Goal: Browse casually: Explore the website without a specific task or goal

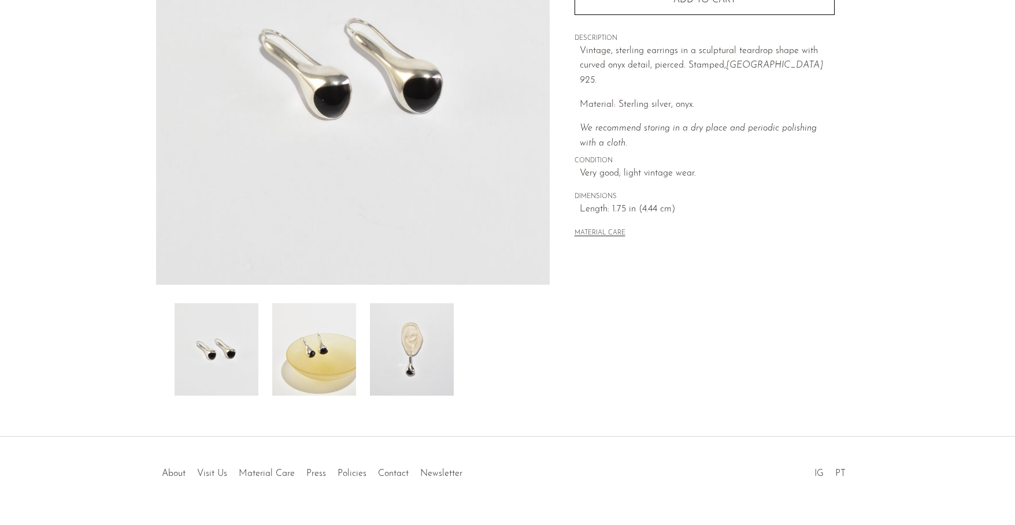
scroll to position [202, 0]
click at [327, 353] on img at bounding box center [314, 349] width 84 height 92
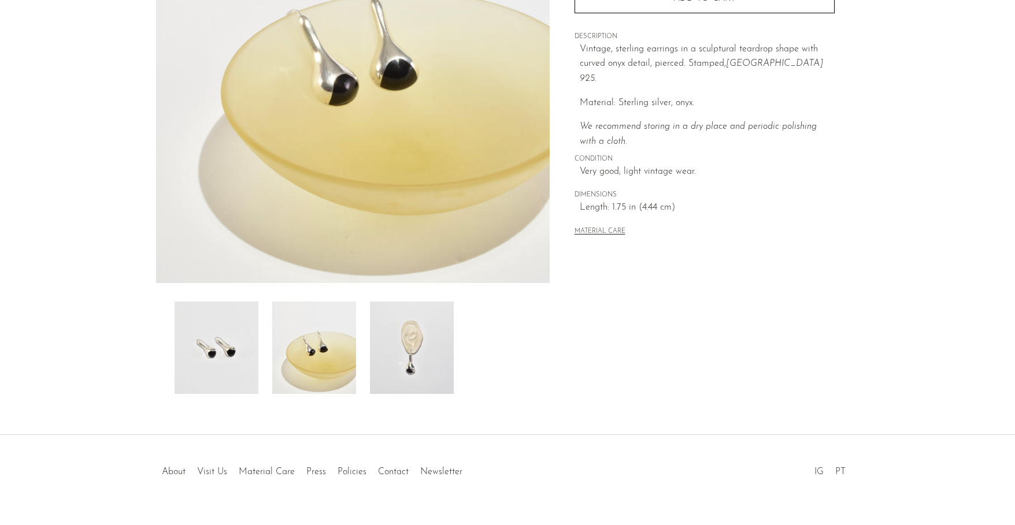
scroll to position [227, 0]
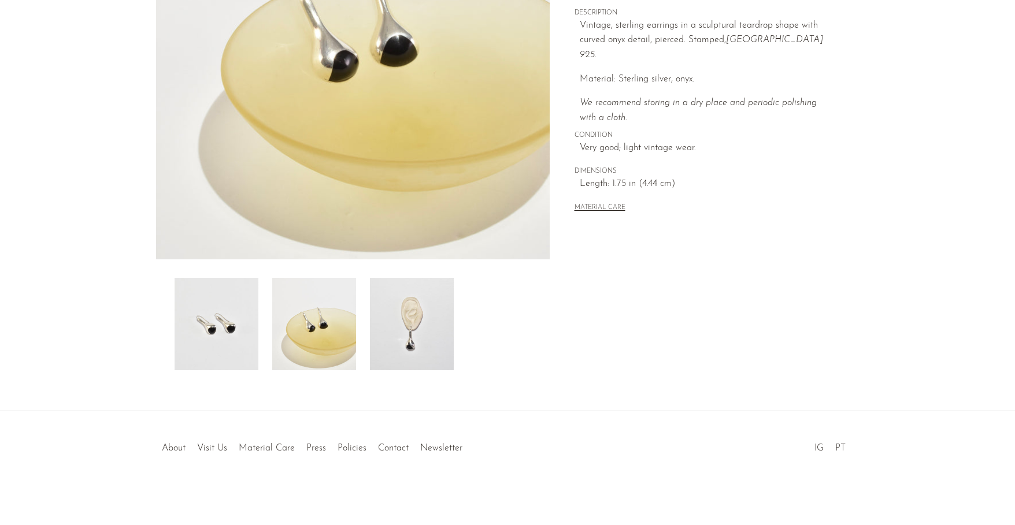
click at [405, 349] on img at bounding box center [412, 324] width 84 height 92
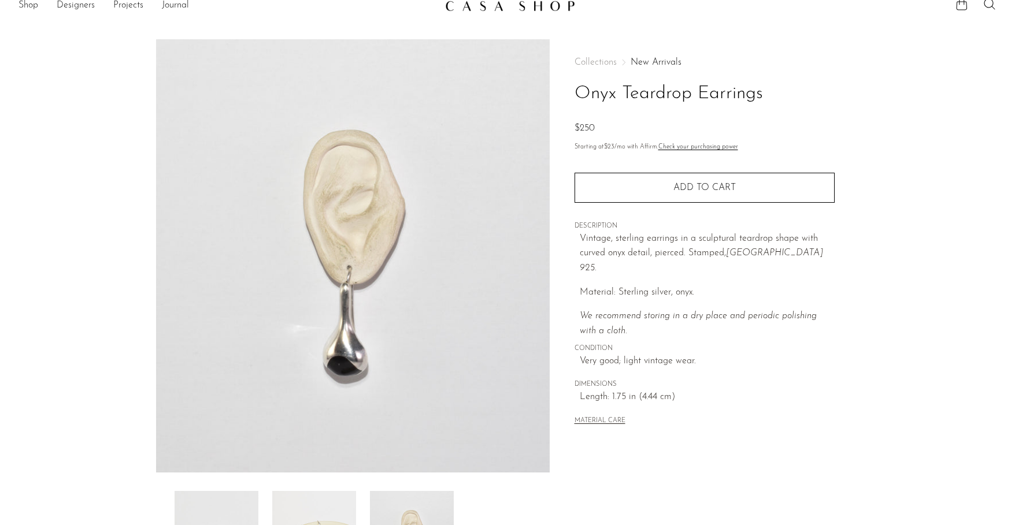
scroll to position [0, 0]
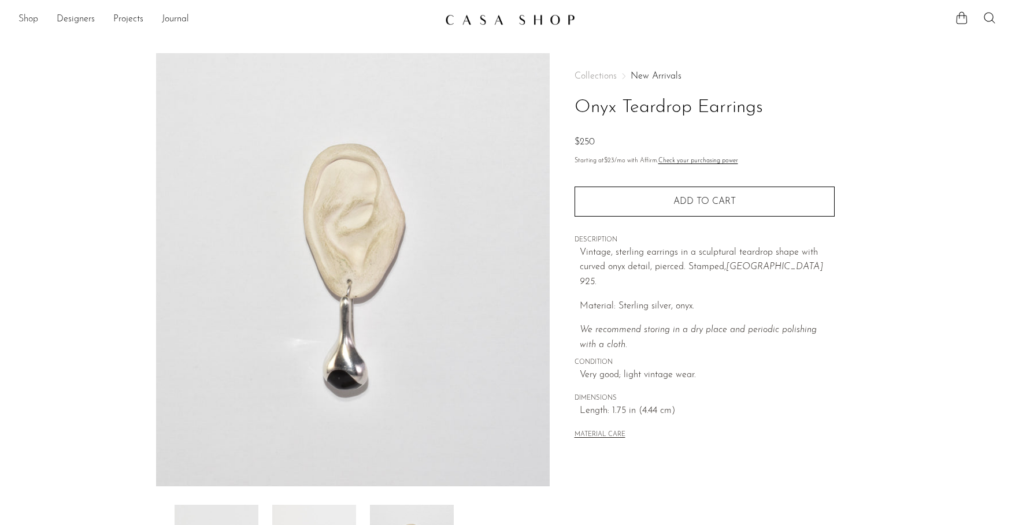
click at [25, 20] on link "Shop" at bounding box center [28, 19] width 20 height 15
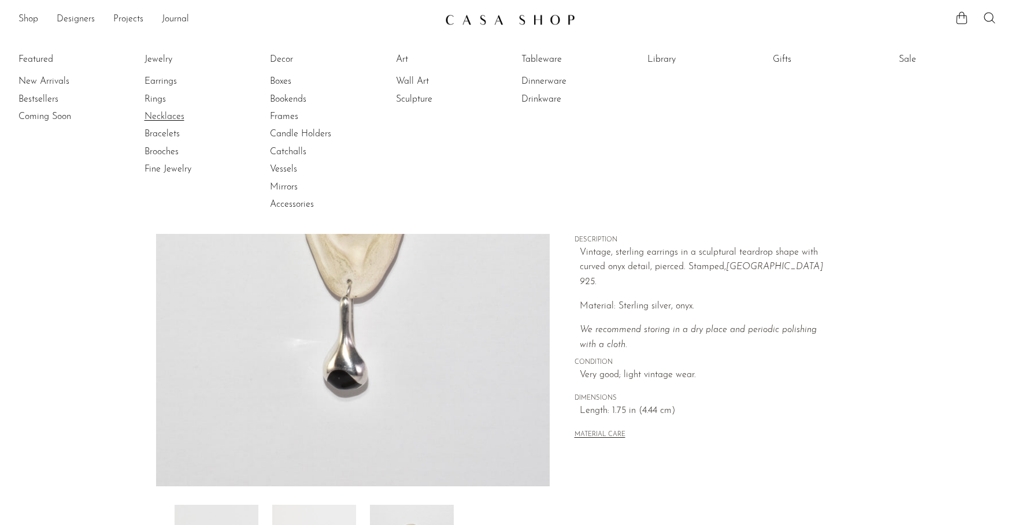
click at [162, 112] on link "Necklaces" at bounding box center [187, 116] width 87 height 13
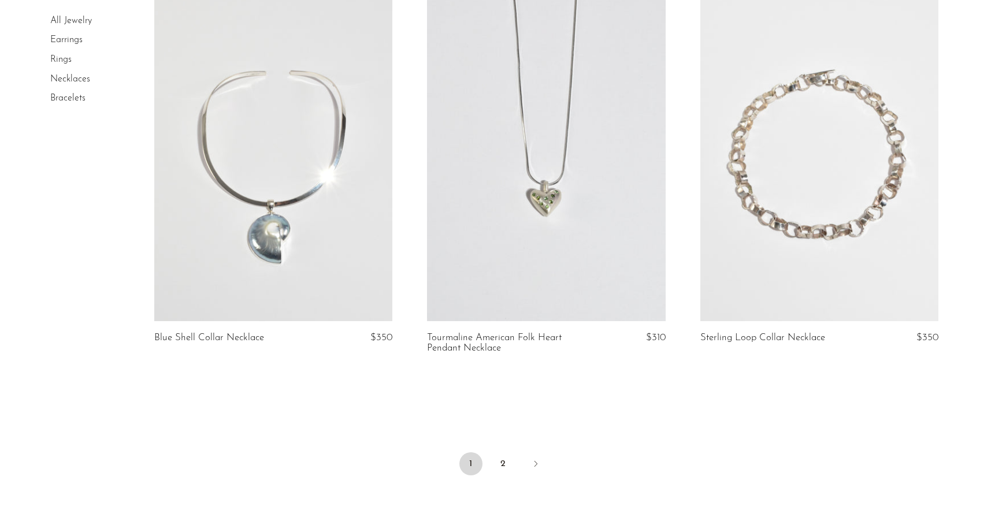
scroll to position [4362, 0]
click at [504, 475] on link "2" at bounding box center [503, 463] width 23 height 23
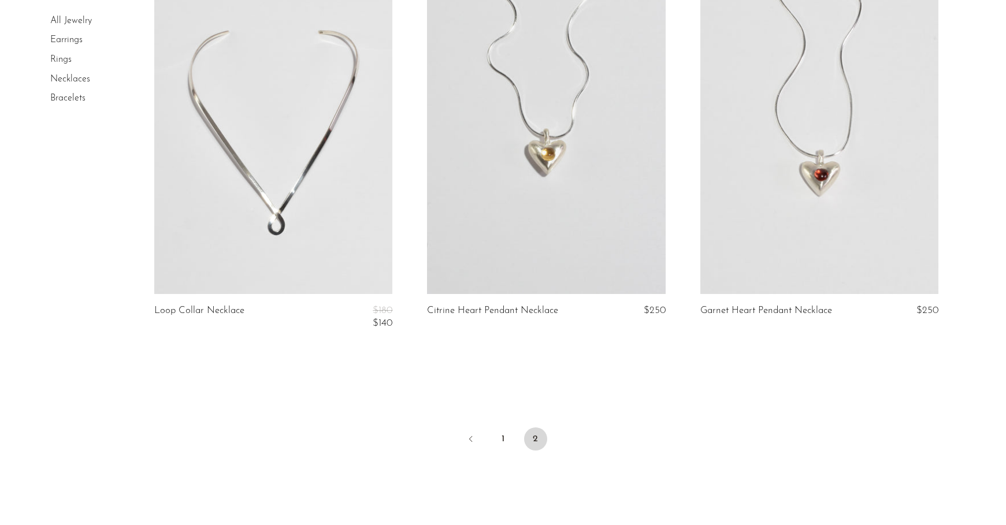
scroll to position [544, 0]
click at [499, 438] on link "1" at bounding box center [503, 438] width 23 height 23
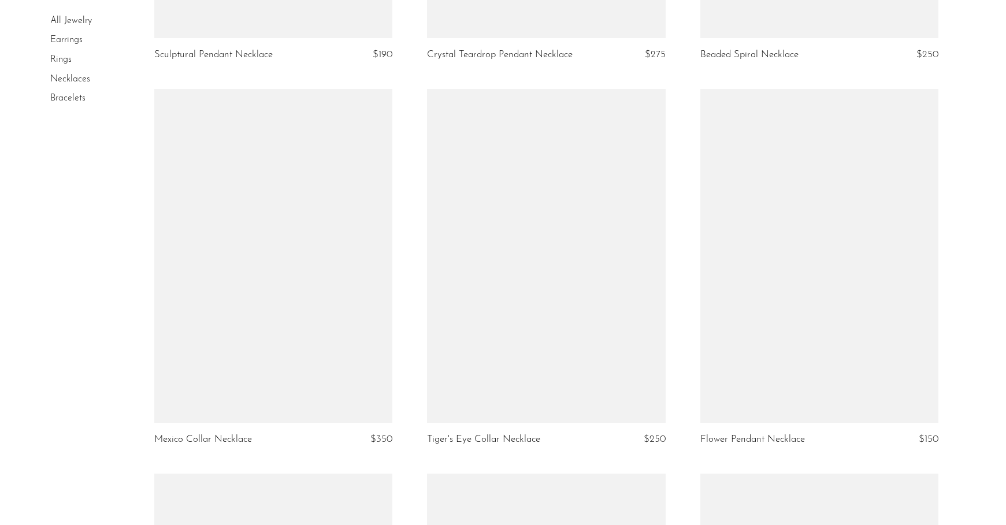
scroll to position [2875, 0]
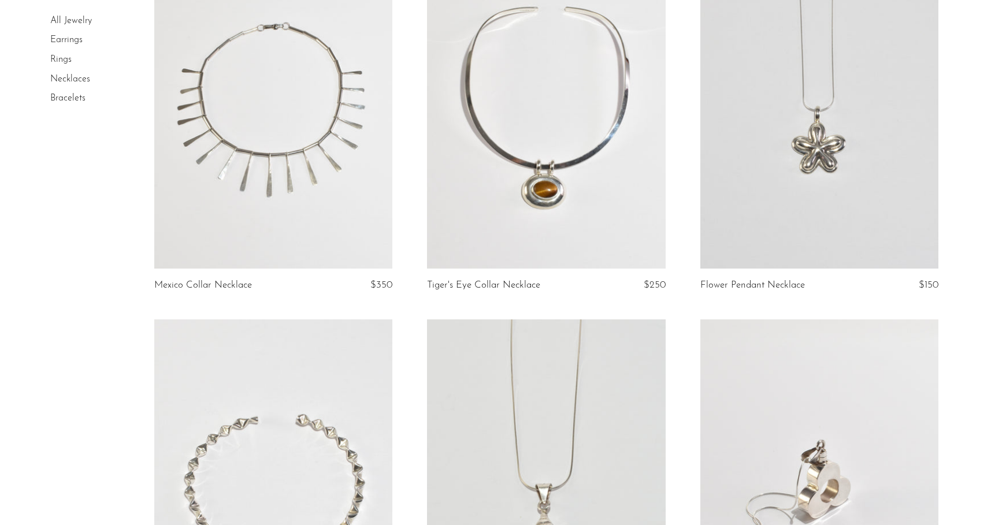
click at [814, 165] on link at bounding box center [820, 102] width 238 height 334
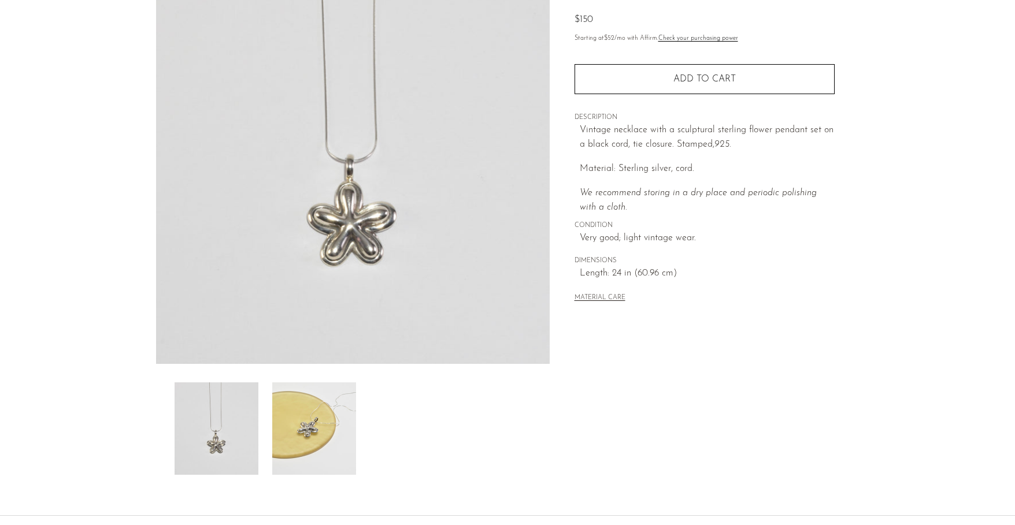
scroll to position [227, 0]
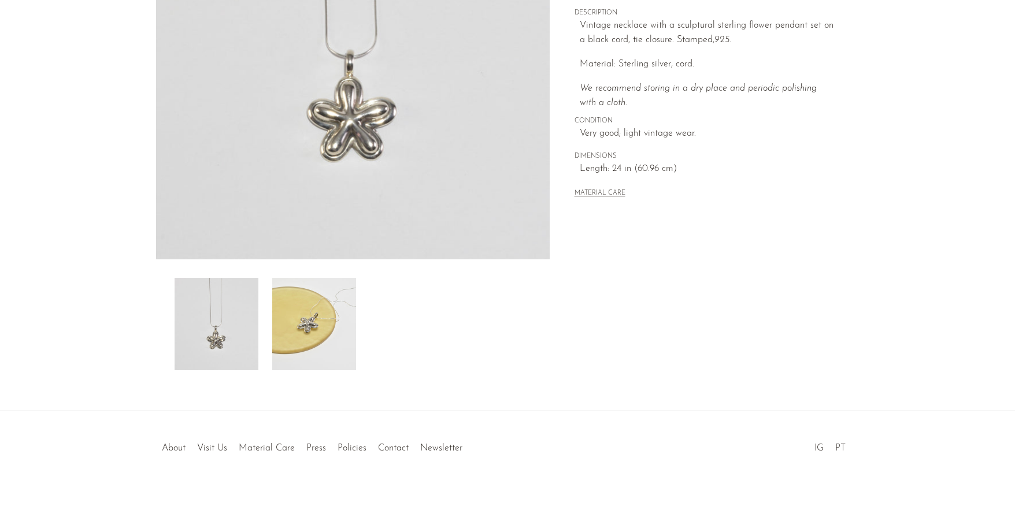
click at [310, 325] on img at bounding box center [314, 324] width 84 height 92
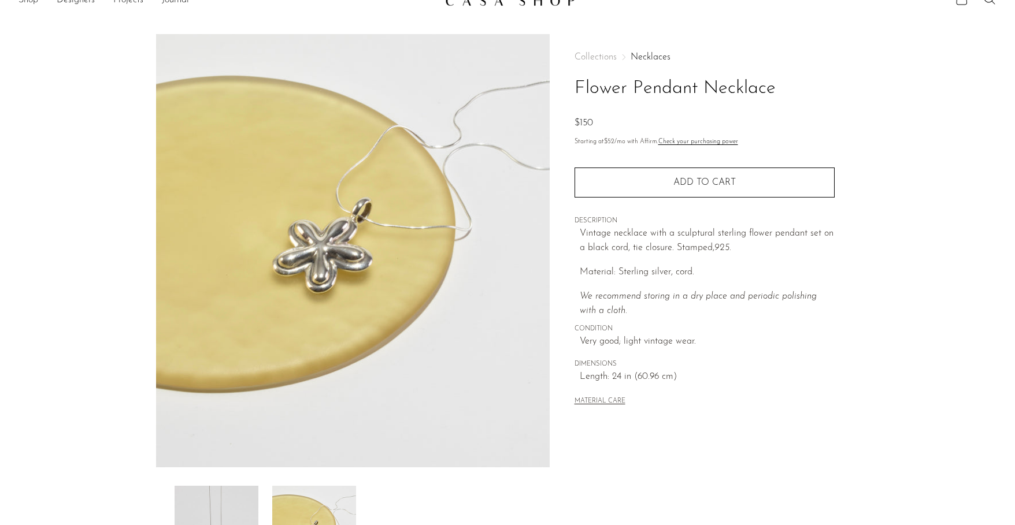
scroll to position [0, 0]
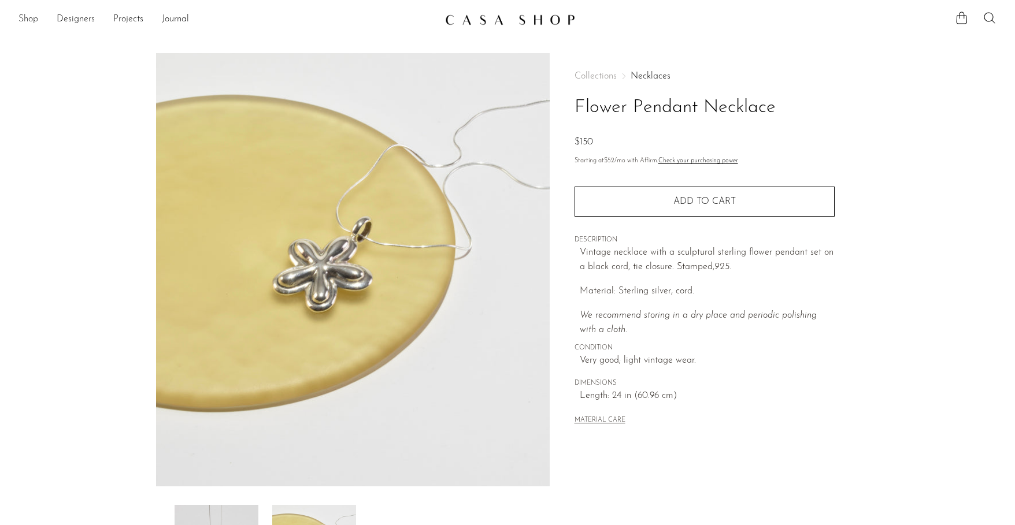
click at [30, 20] on link "Shop" at bounding box center [28, 19] width 20 height 15
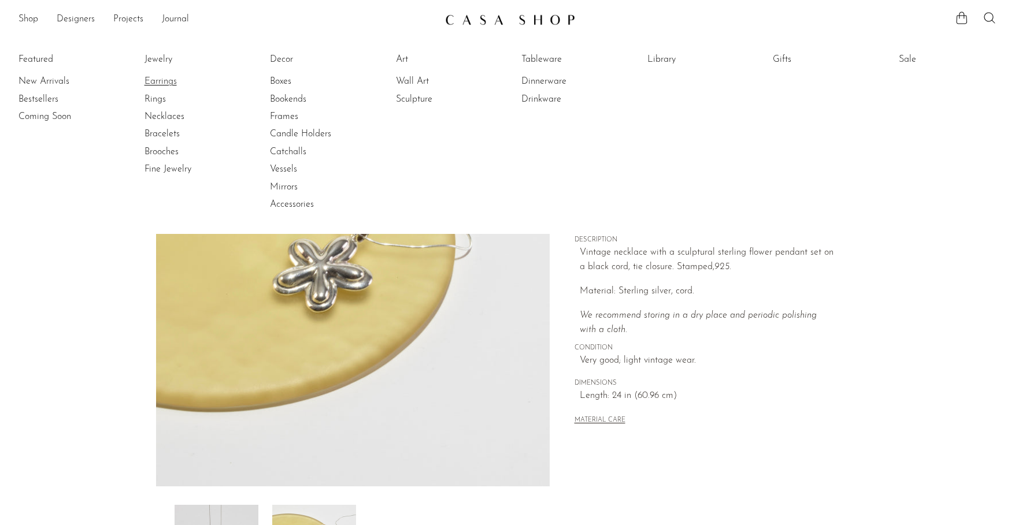
click at [165, 79] on link "Earrings" at bounding box center [187, 81] width 87 height 13
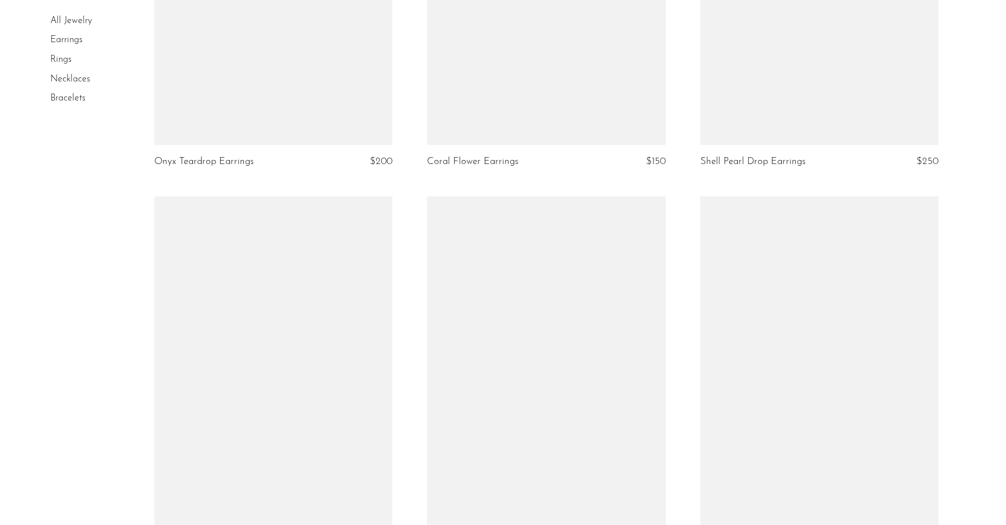
scroll to position [2897, 0]
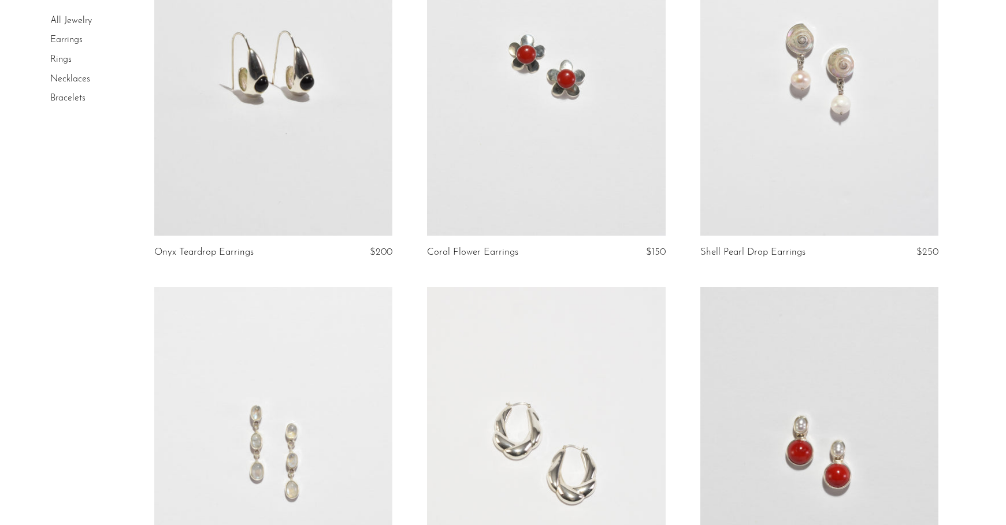
click at [544, 131] on link at bounding box center [546, 69] width 238 height 334
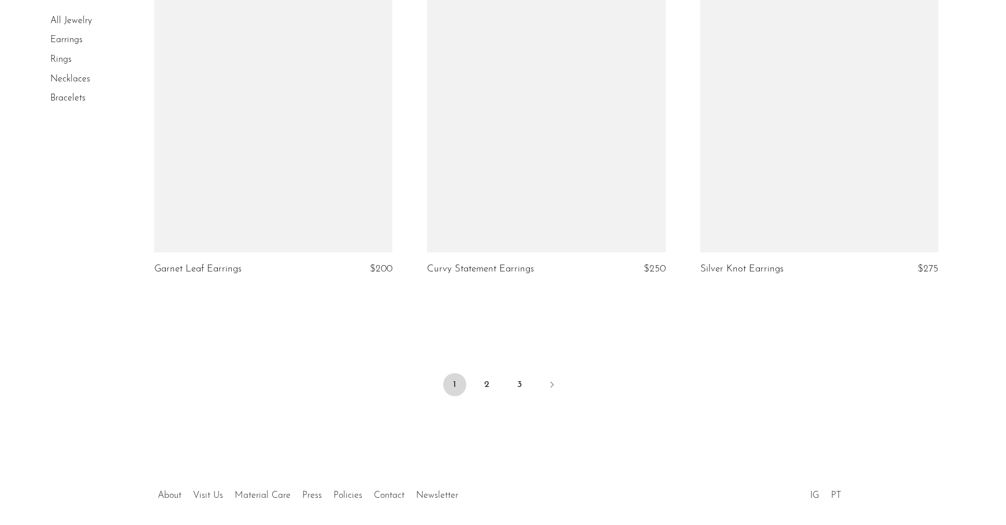
scroll to position [4420, 0]
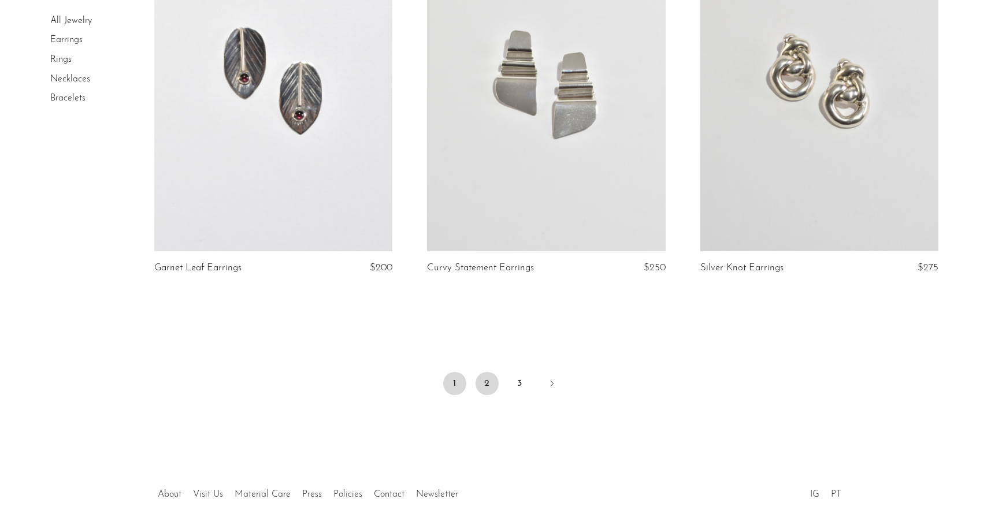
click at [482, 382] on link "2" at bounding box center [487, 383] width 23 height 23
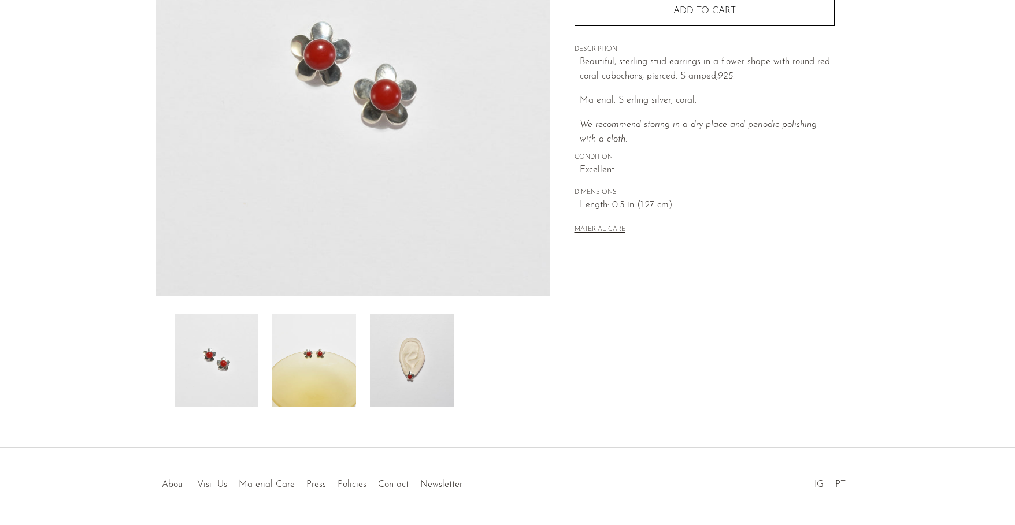
scroll to position [192, 0]
click at [427, 361] on img at bounding box center [412, 359] width 84 height 92
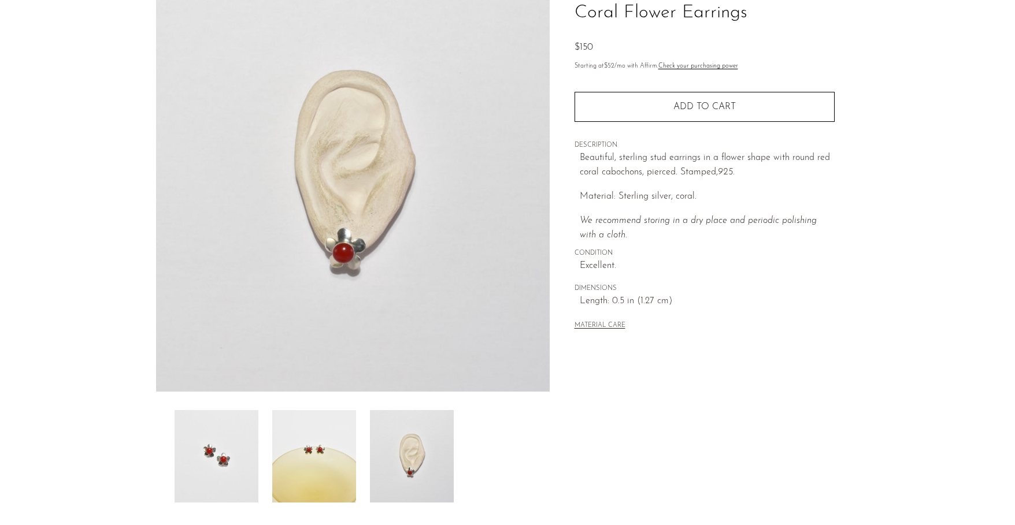
scroll to position [94, 0]
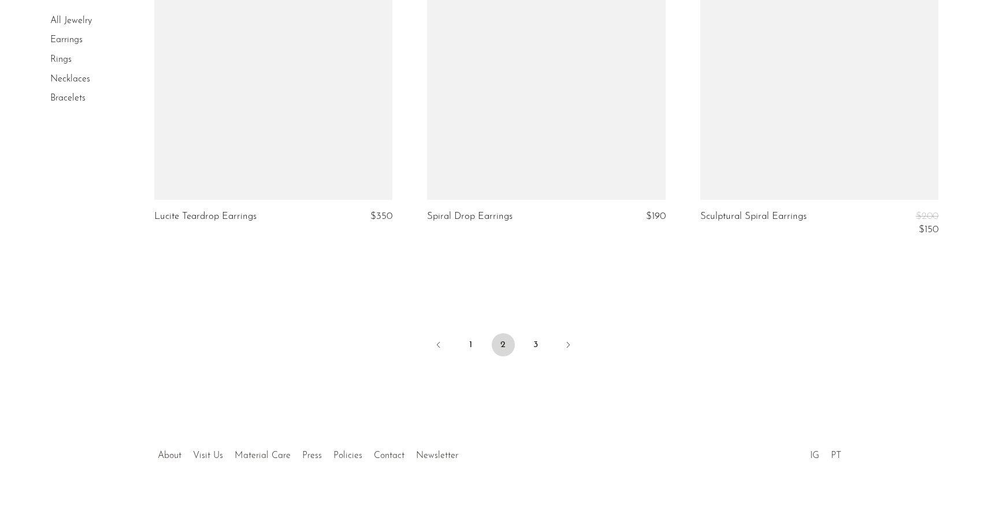
scroll to position [4479, 0]
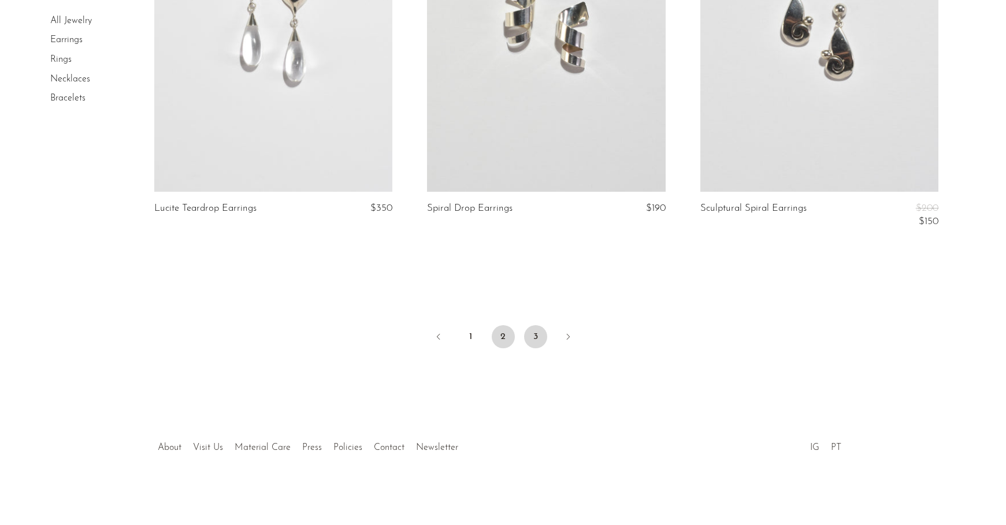
click at [537, 331] on link "3" at bounding box center [535, 336] width 23 height 23
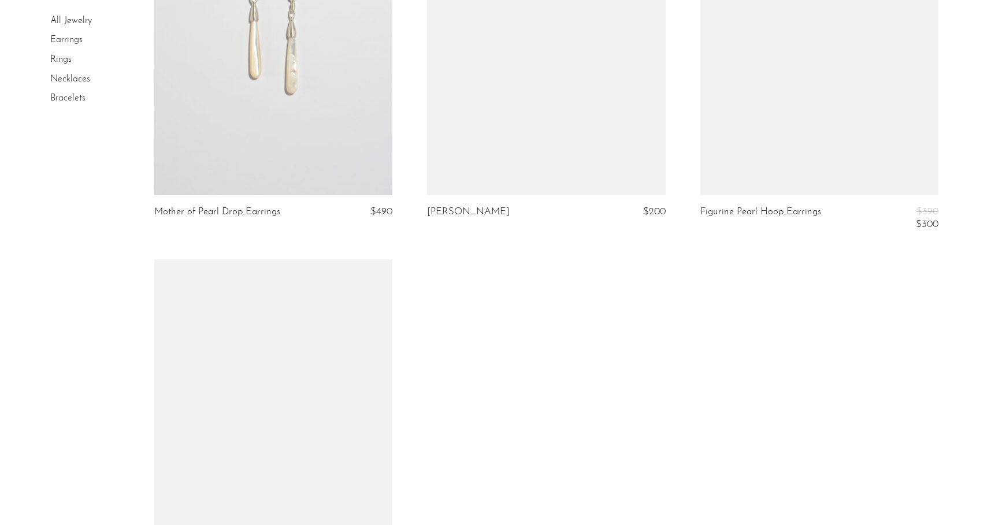
scroll to position [3196, 0]
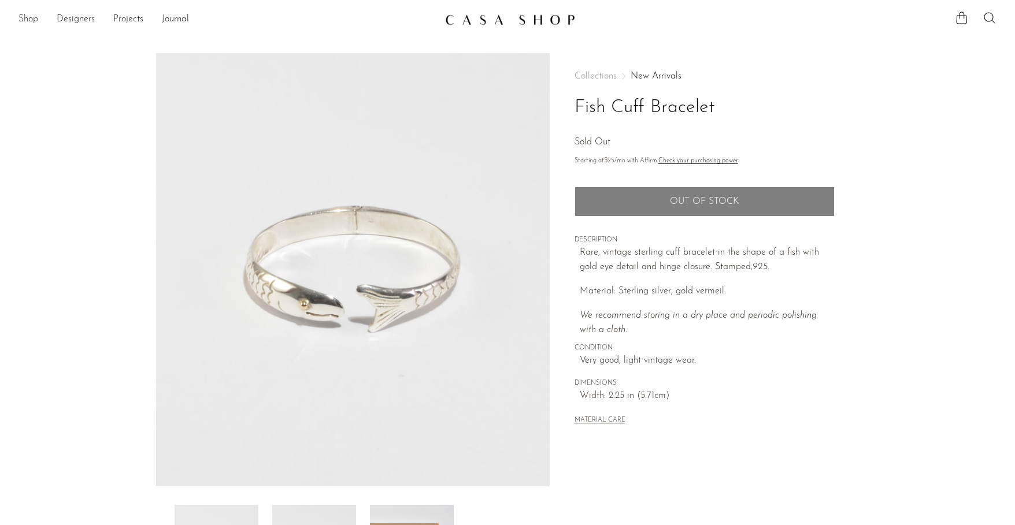
click at [26, 21] on link "Shop" at bounding box center [28, 19] width 20 height 15
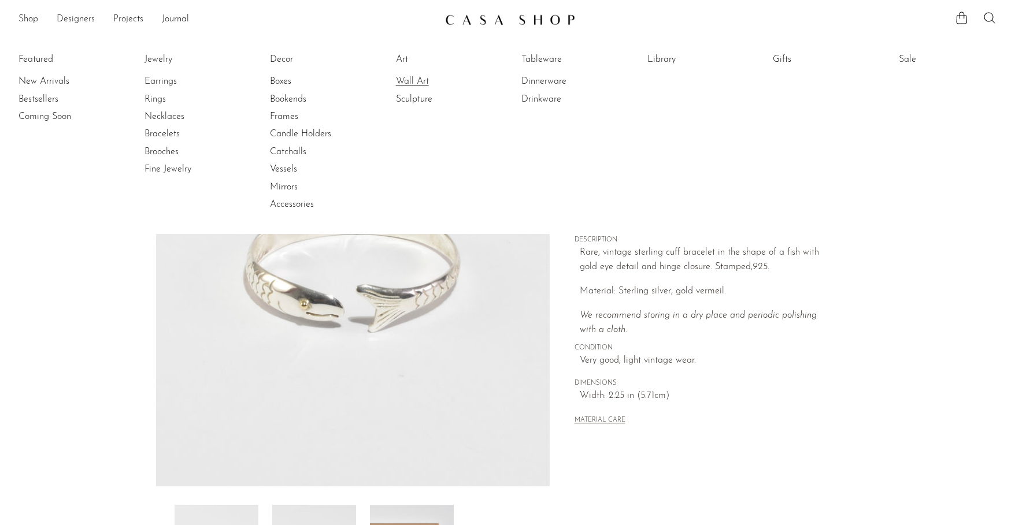
click at [410, 79] on link "Wall Art" at bounding box center [439, 81] width 87 height 13
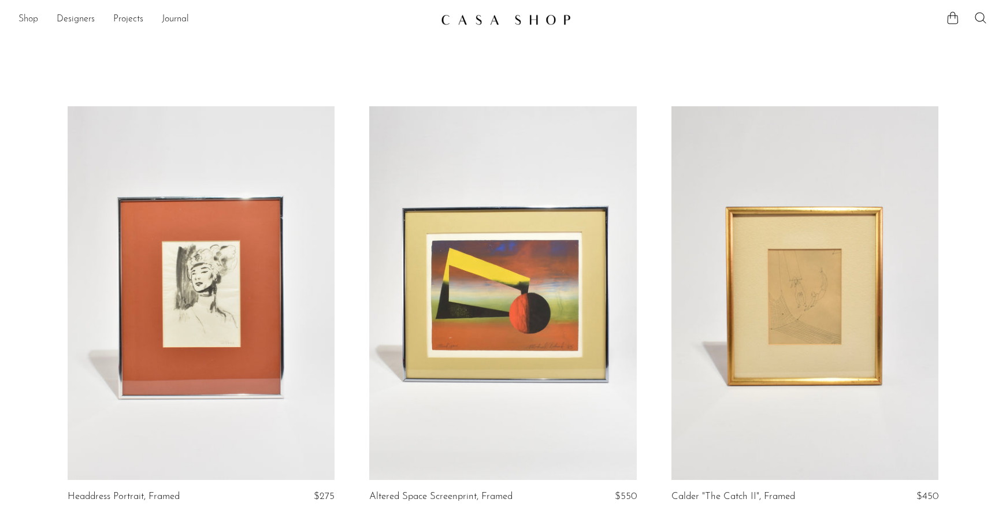
click at [35, 21] on link "Shop" at bounding box center [28, 19] width 20 height 15
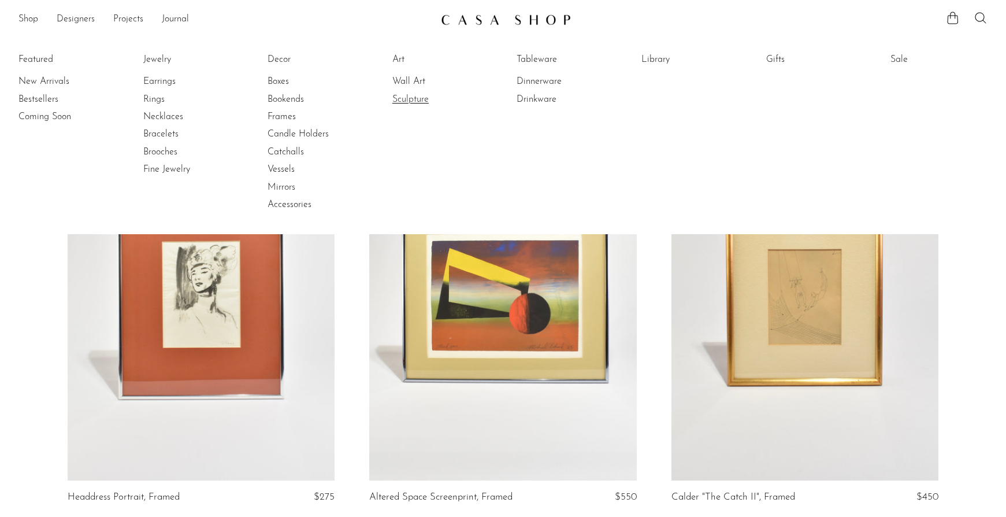
click at [414, 100] on link "Sculpture" at bounding box center [435, 99] width 87 height 13
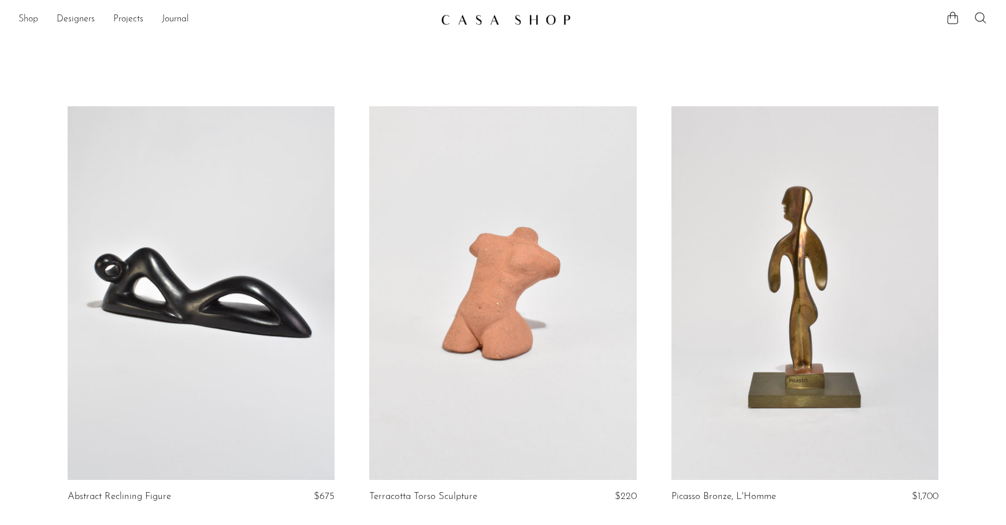
click at [36, 19] on link "Shop" at bounding box center [28, 19] width 20 height 15
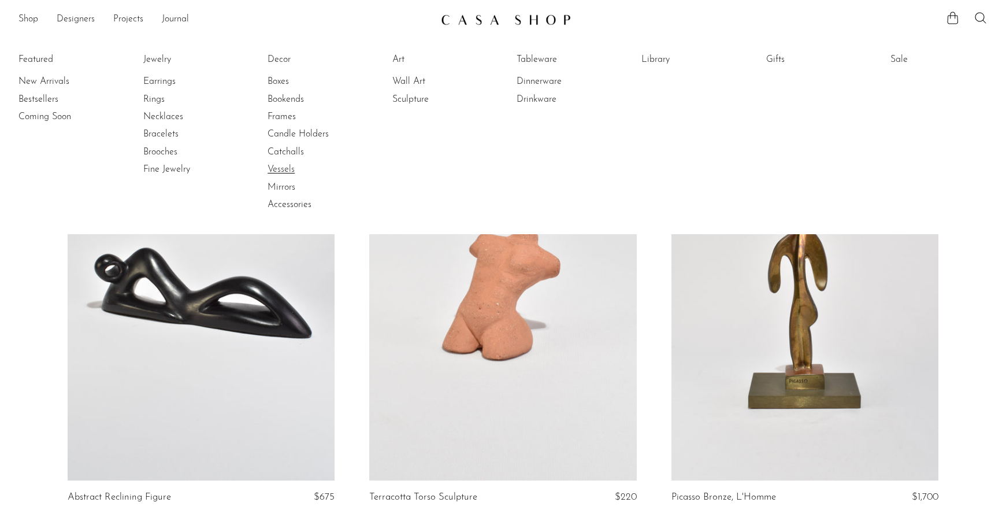
click at [282, 169] on link "Vessels" at bounding box center [311, 169] width 87 height 13
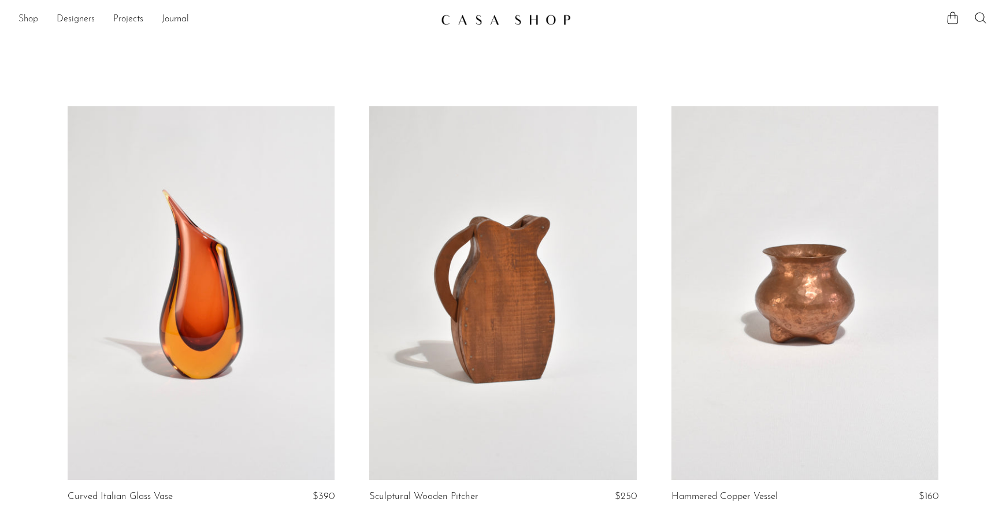
click at [29, 24] on link "Shop" at bounding box center [28, 19] width 20 height 15
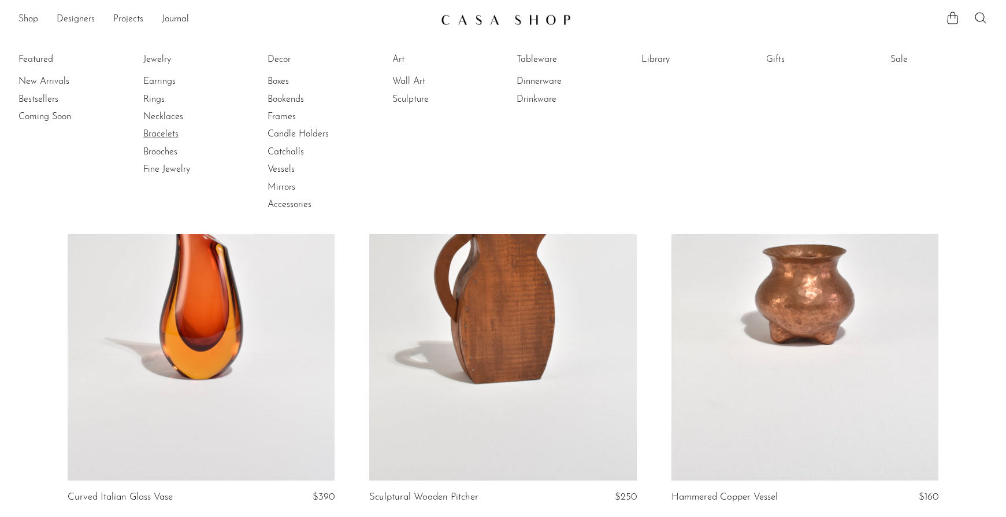
click at [173, 135] on link "Bracelets" at bounding box center [186, 134] width 87 height 13
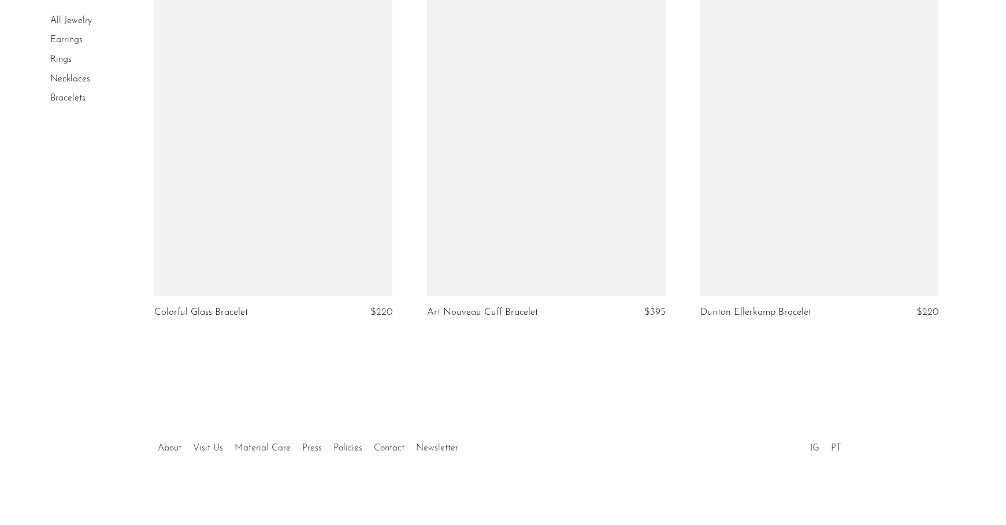
scroll to position [2068, 0]
